Goal: Task Accomplishment & Management: Manage account settings

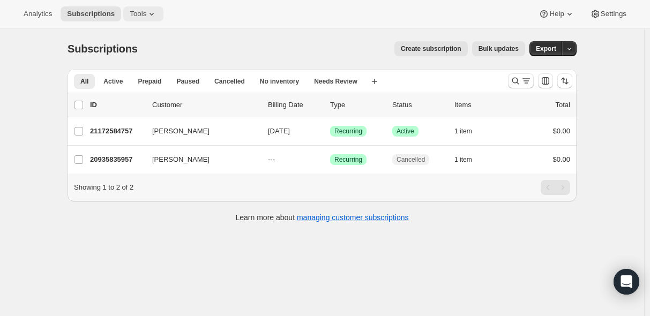
click at [140, 12] on span "Tools" at bounding box center [138, 14] width 17 height 9
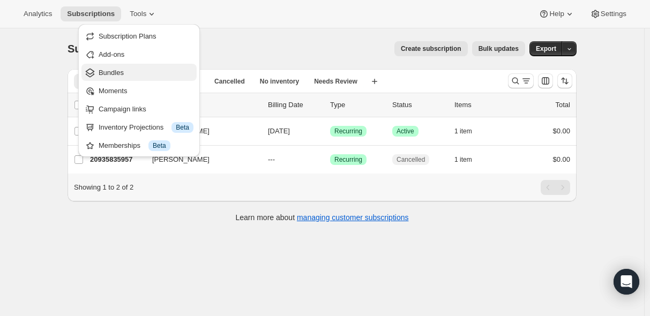
click at [117, 69] on span "Bundles" at bounding box center [111, 73] width 25 height 8
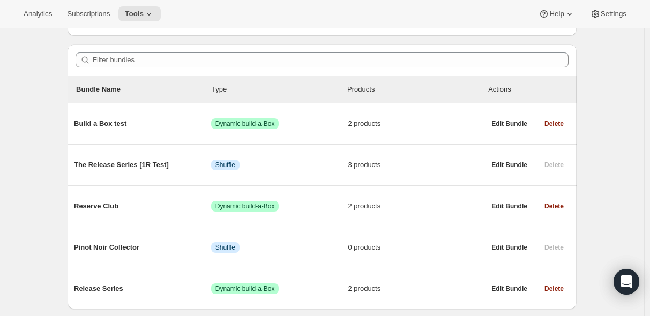
scroll to position [114, 0]
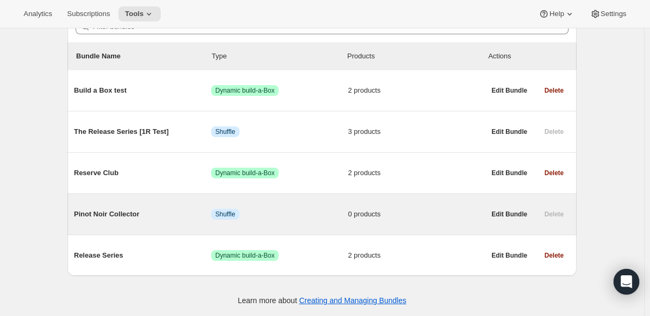
click at [233, 216] on span "Shuffle" at bounding box center [225, 214] width 20 height 9
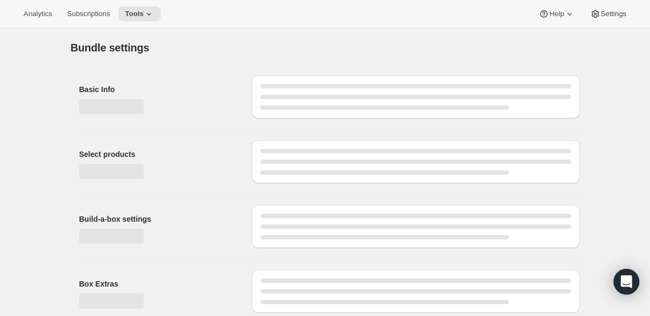
type input "Pinot Noir Collector"
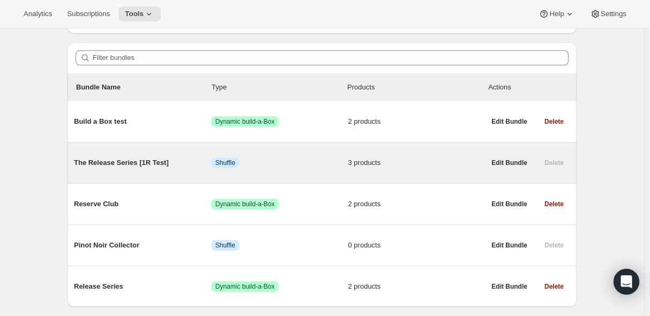
scroll to position [114, 0]
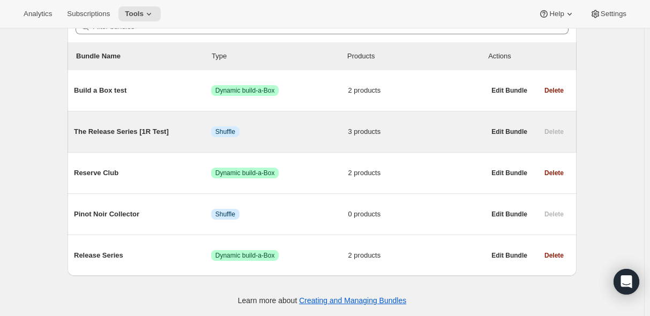
click at [147, 137] on div "The Release Series [1R Test] Info Shuffle 3 products" at bounding box center [279, 132] width 411 height 28
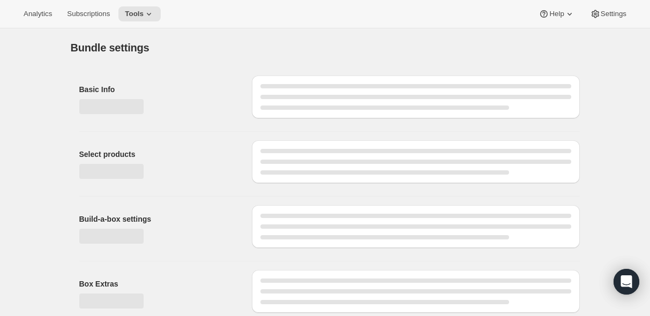
type input "The Release Series [1R Test]"
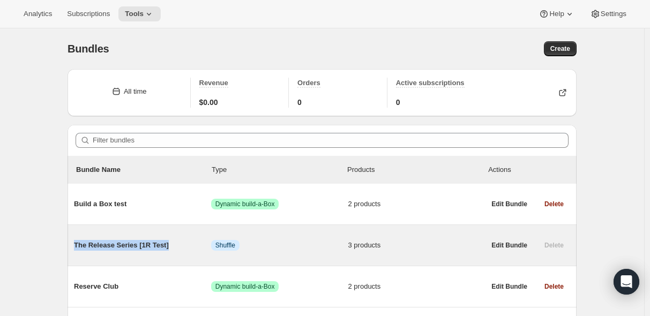
drag, startPoint x: 169, startPoint y: 248, endPoint x: 76, endPoint y: 248, distance: 93.2
click at [76, 248] on span "The Release Series [1R Test]" at bounding box center [142, 245] width 137 height 11
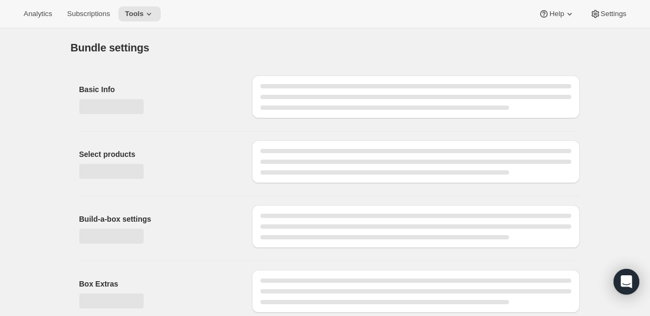
type input "The Release Series [1R Test]"
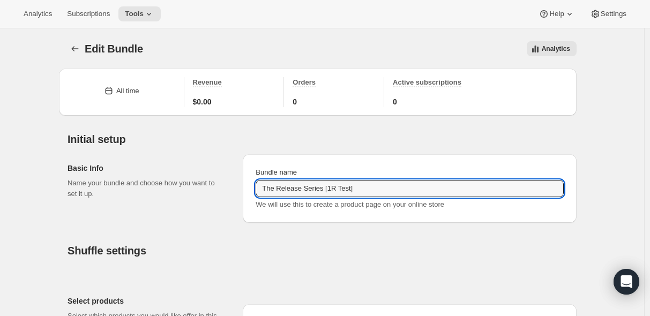
drag, startPoint x: 359, startPoint y: 189, endPoint x: 258, endPoint y: 191, distance: 101.2
click at [258, 191] on div "Bundle name The Release Series [1R Test] We will use this to create a product p…" at bounding box center [409, 188] width 316 height 51
